Goal: Task Accomplishment & Management: Use online tool/utility

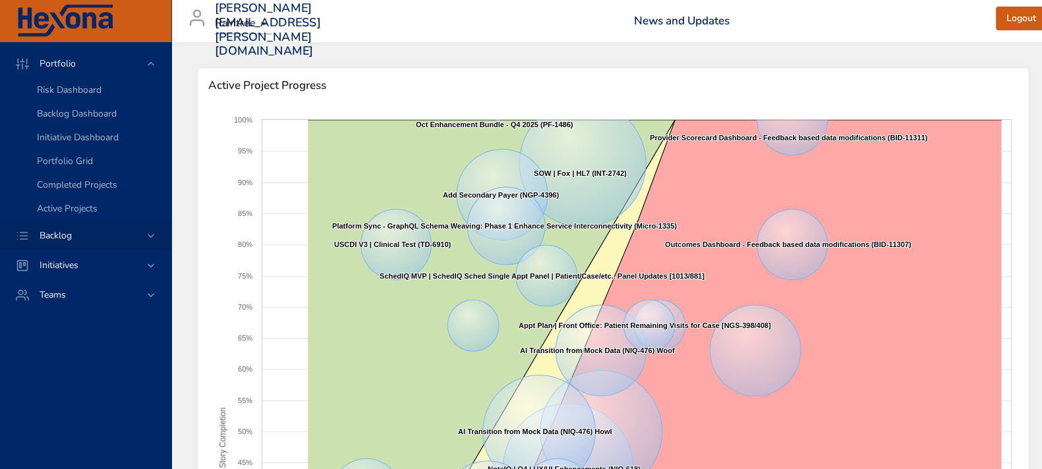
click at [154, 235] on icon at bounding box center [151, 236] width 7 height 4
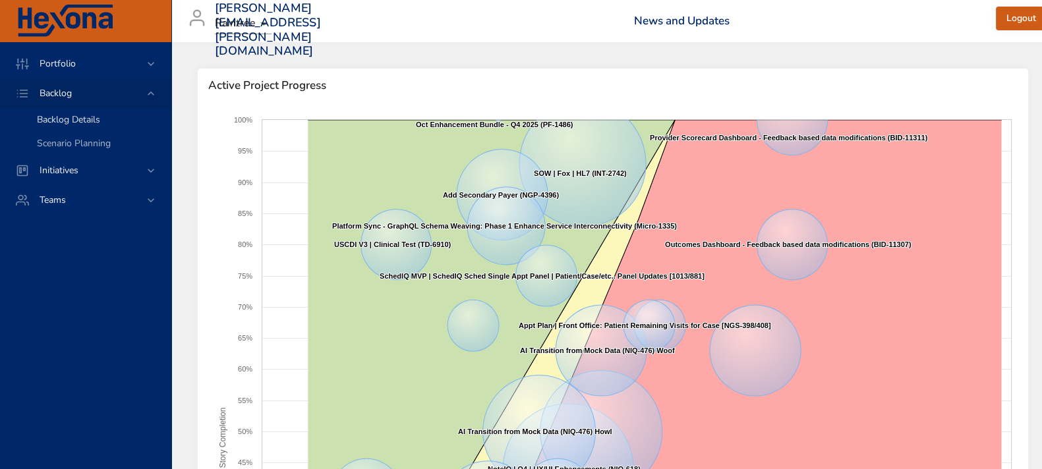
click at [69, 108] on link "Backlog Details" at bounding box center [85, 120] width 171 height 24
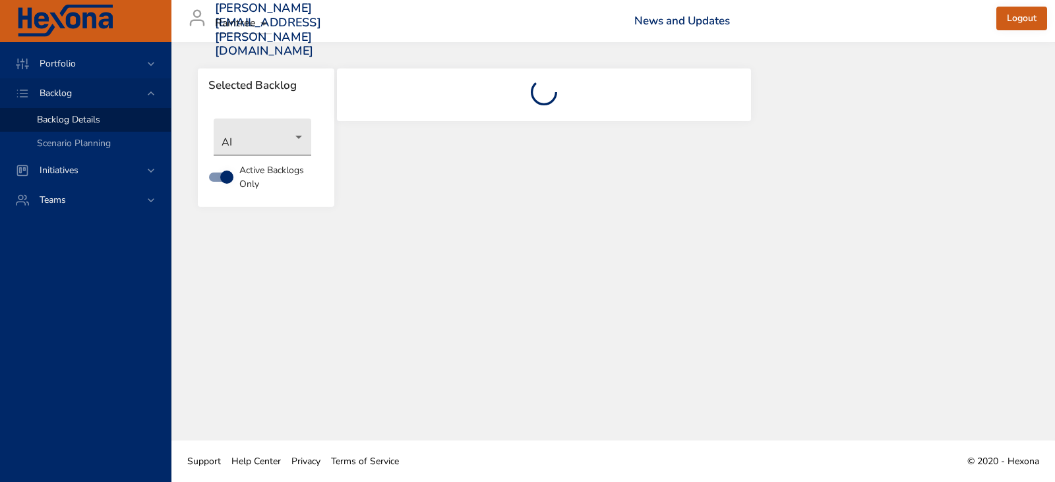
click at [299, 139] on body "Portfolio Backlog Backlog Details Scenario Planning Initiatives Teams [PERSON_N…" at bounding box center [527, 241] width 1055 height 482
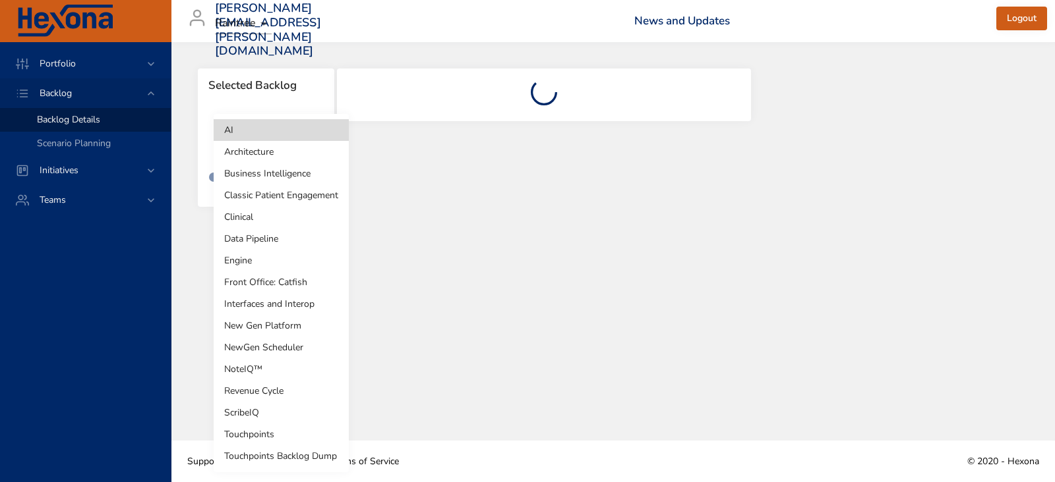
click at [257, 387] on li "Revenue Cycle" at bounding box center [281, 391] width 135 height 22
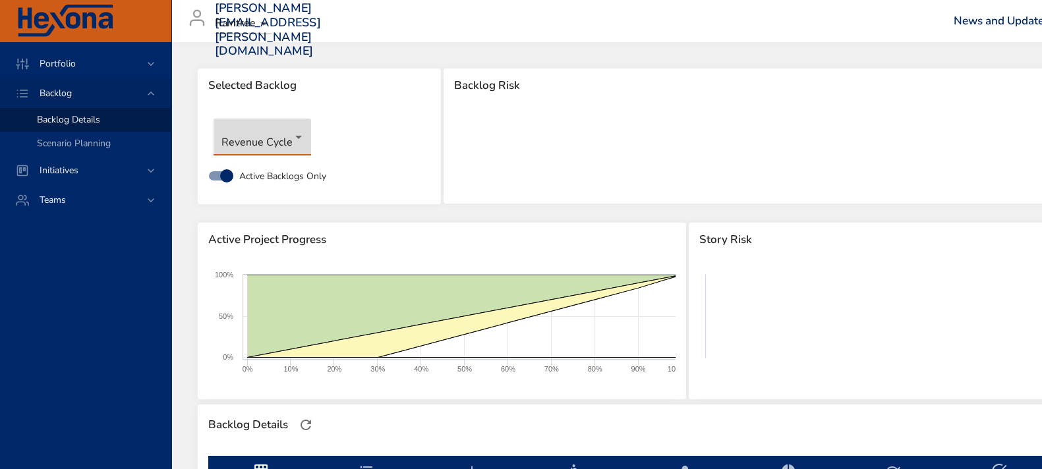
type input "*"
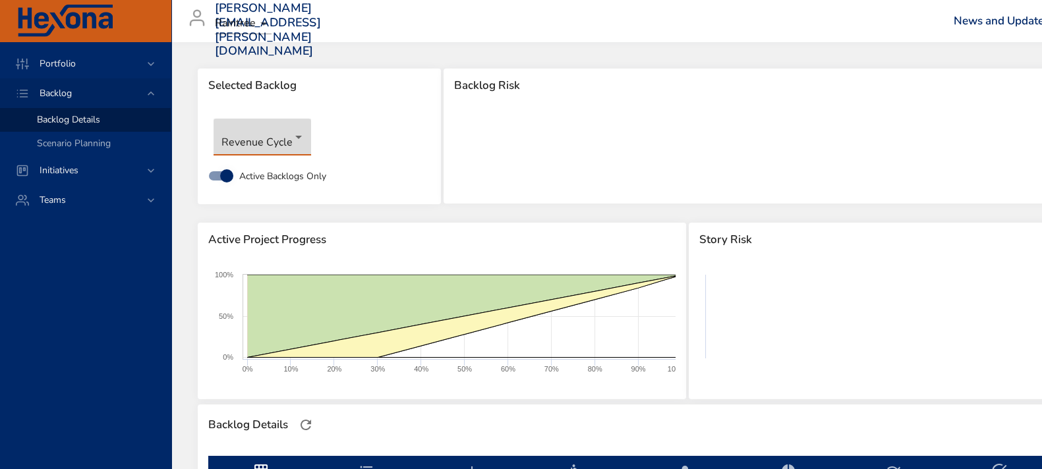
type input "*"
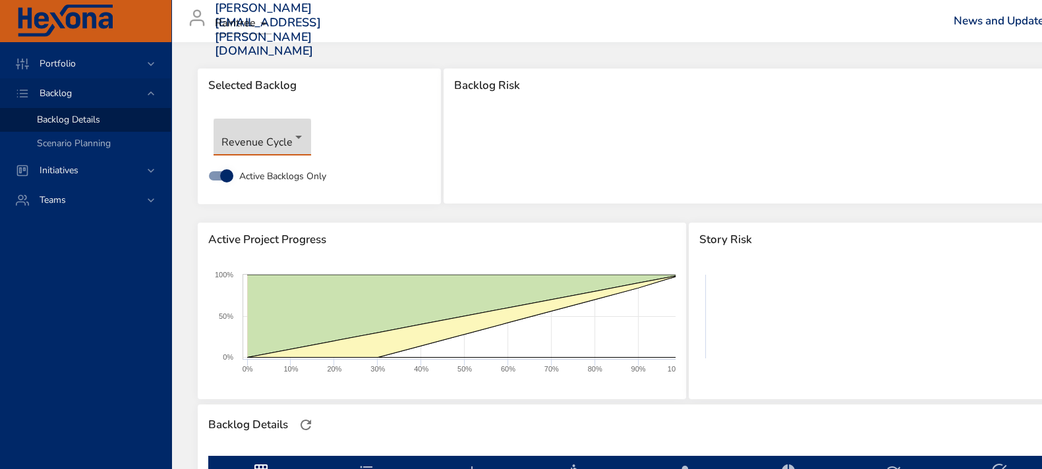
type input "*"
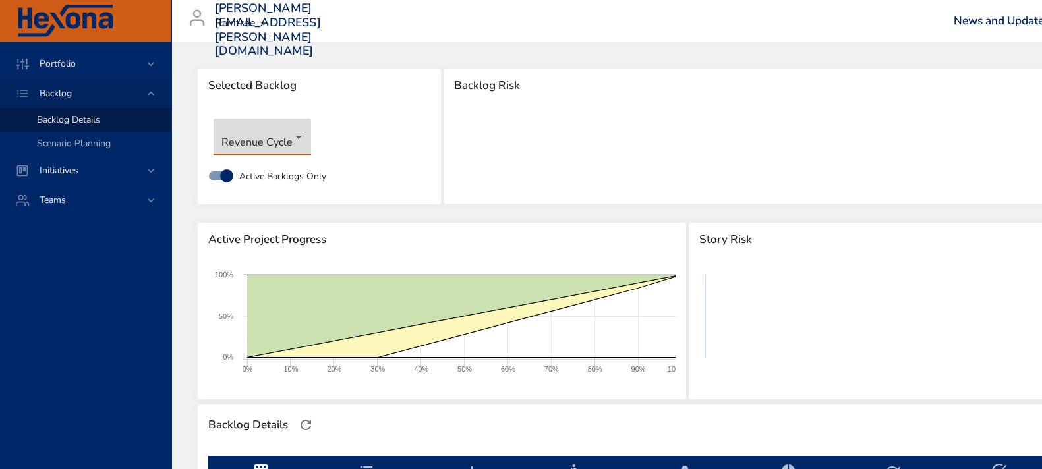
type input "*"
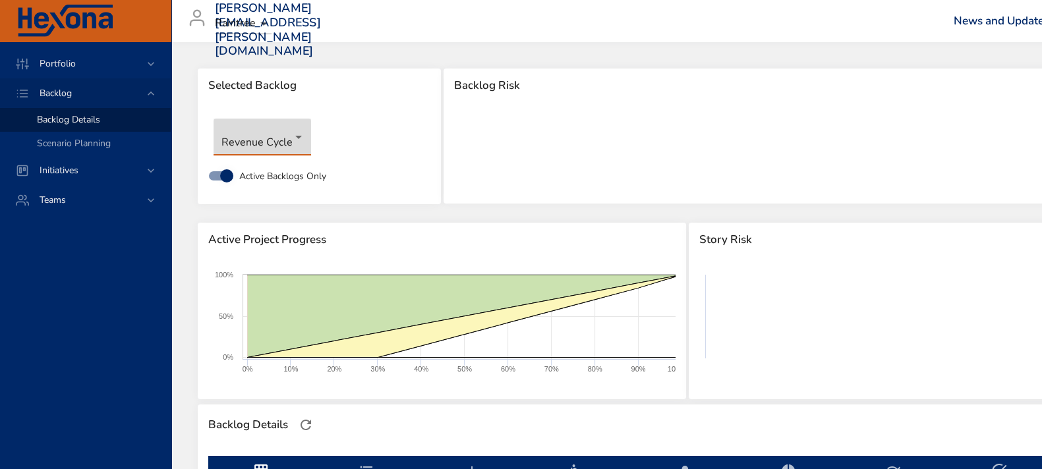
type input "*"
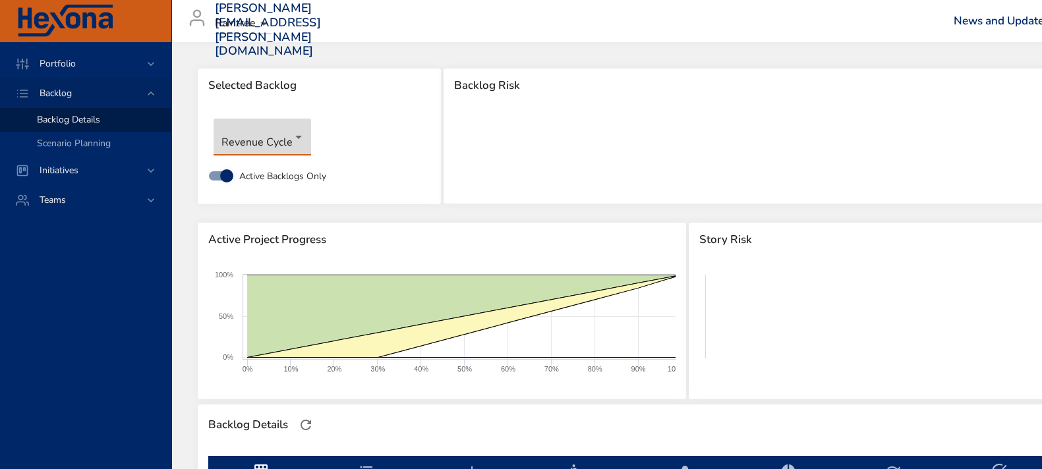
type input "*"
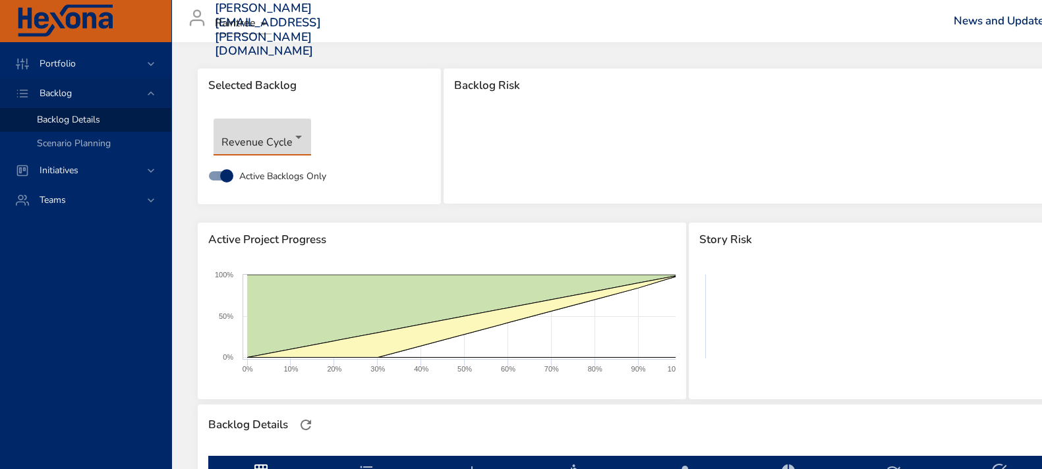
type input "*"
type input "**"
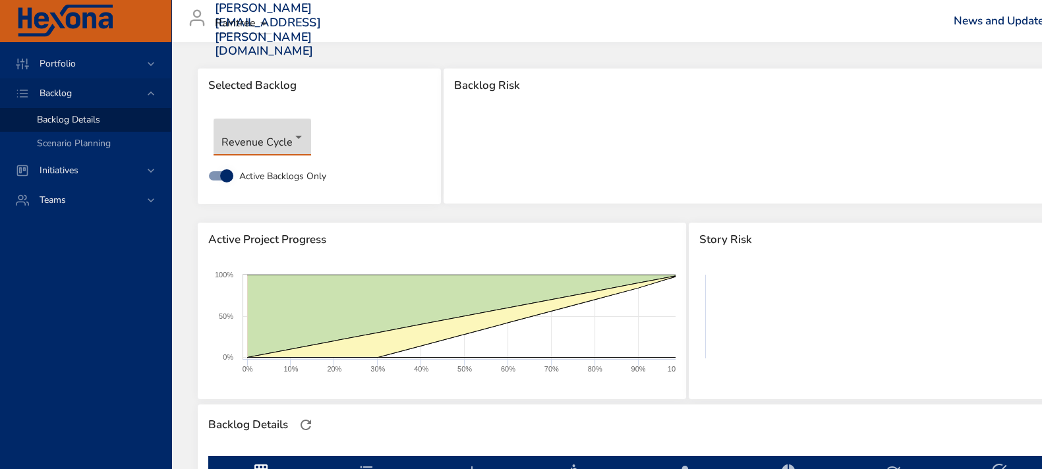
type input "**"
type input "*"
type input "**"
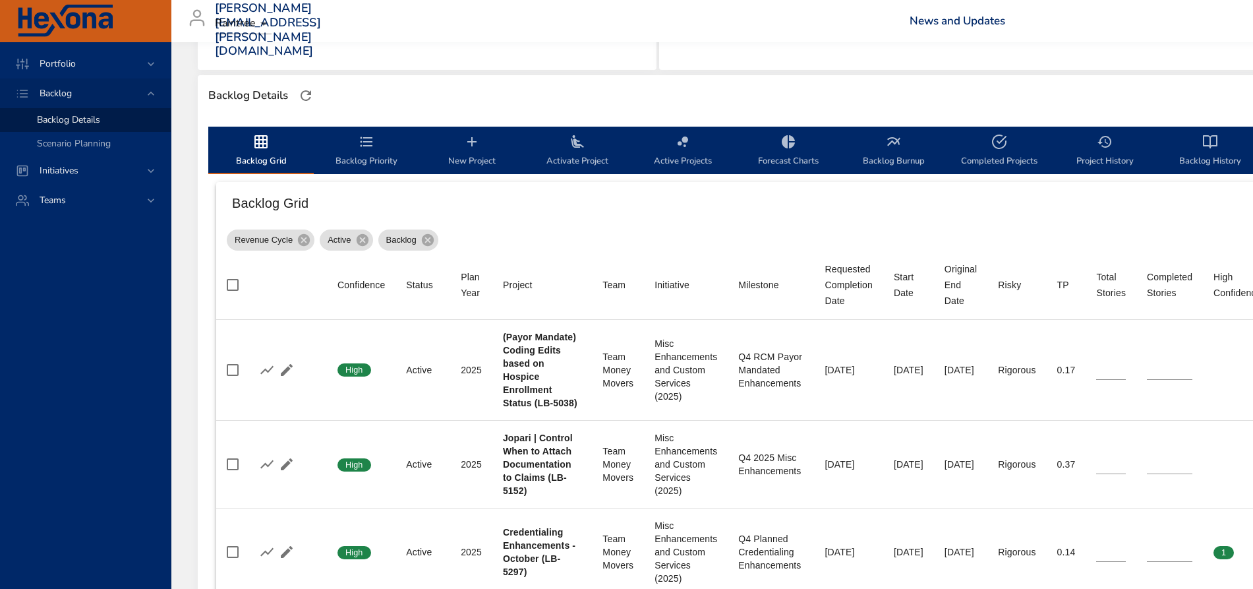
scroll to position [412, 0]
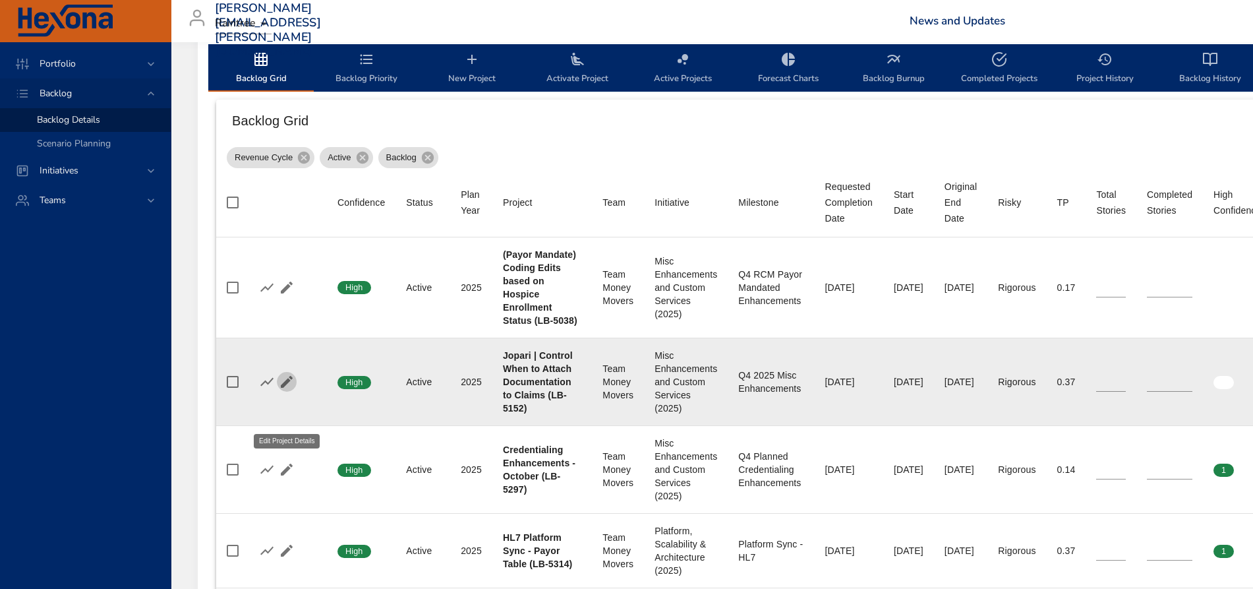
click at [287, 388] on icon "button" at bounding box center [287, 382] width 12 height 12
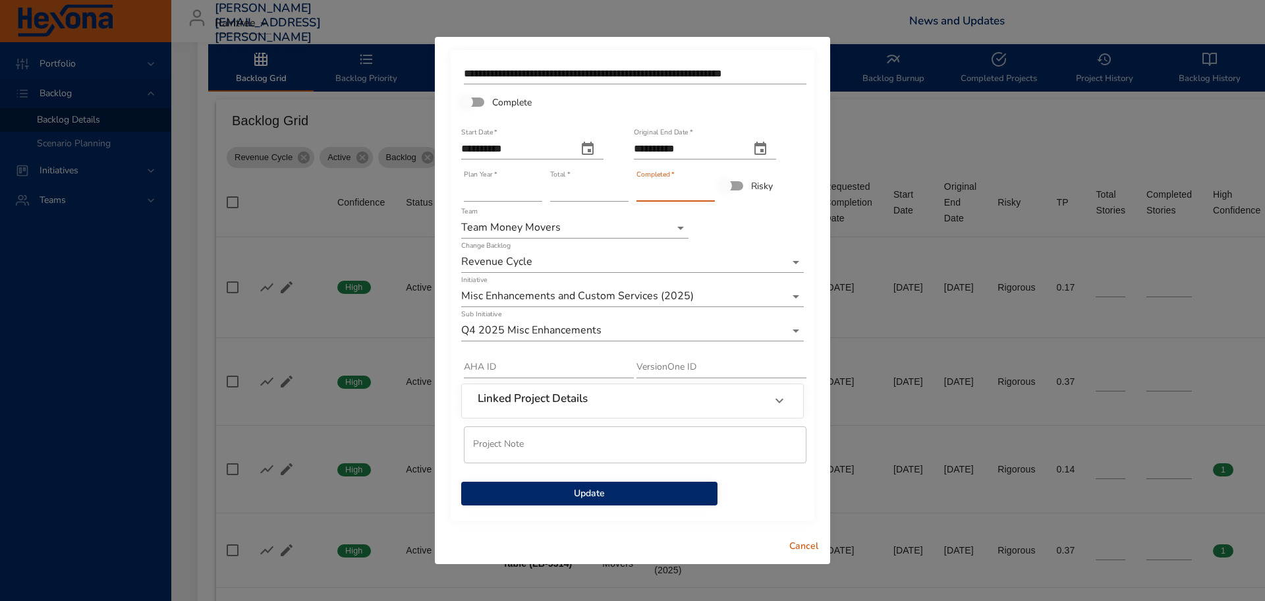
type input "*"
click at [712, 188] on input "*" at bounding box center [676, 191] width 78 height 21
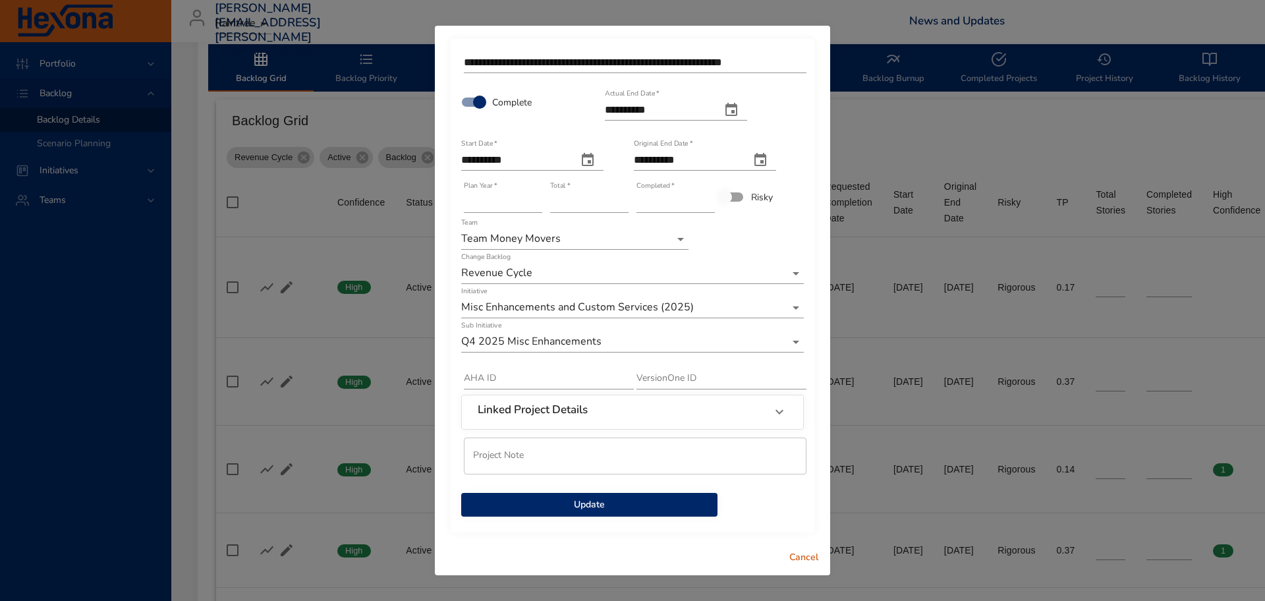
click at [567, 453] on span "Update" at bounding box center [589, 505] width 235 height 16
